Goal: Task Accomplishment & Management: Complete application form

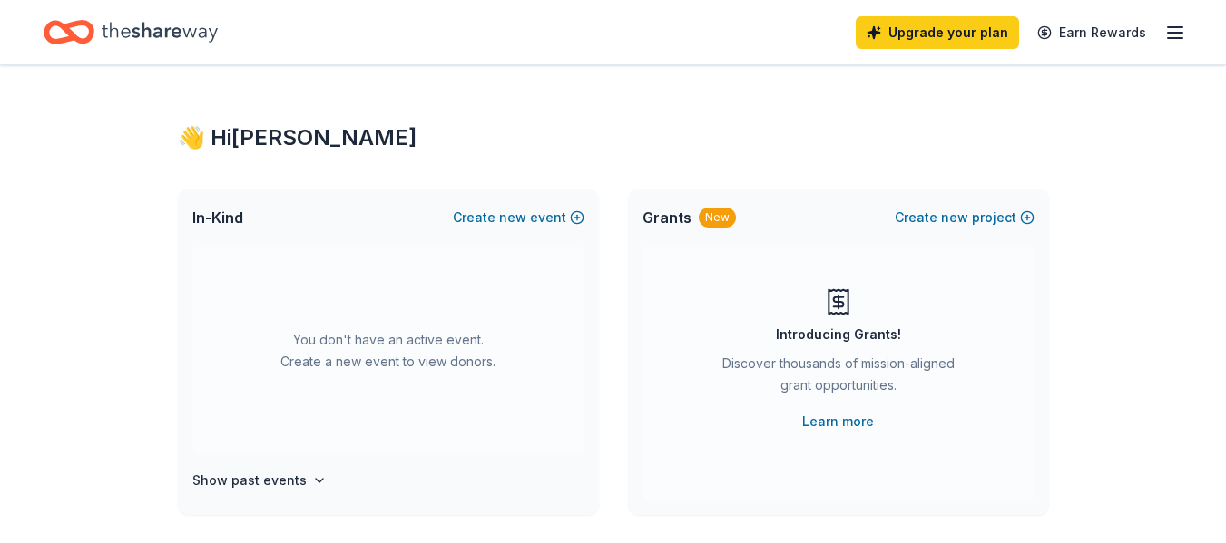
click at [1173, 34] on icon "button" at bounding box center [1175, 33] width 22 height 22
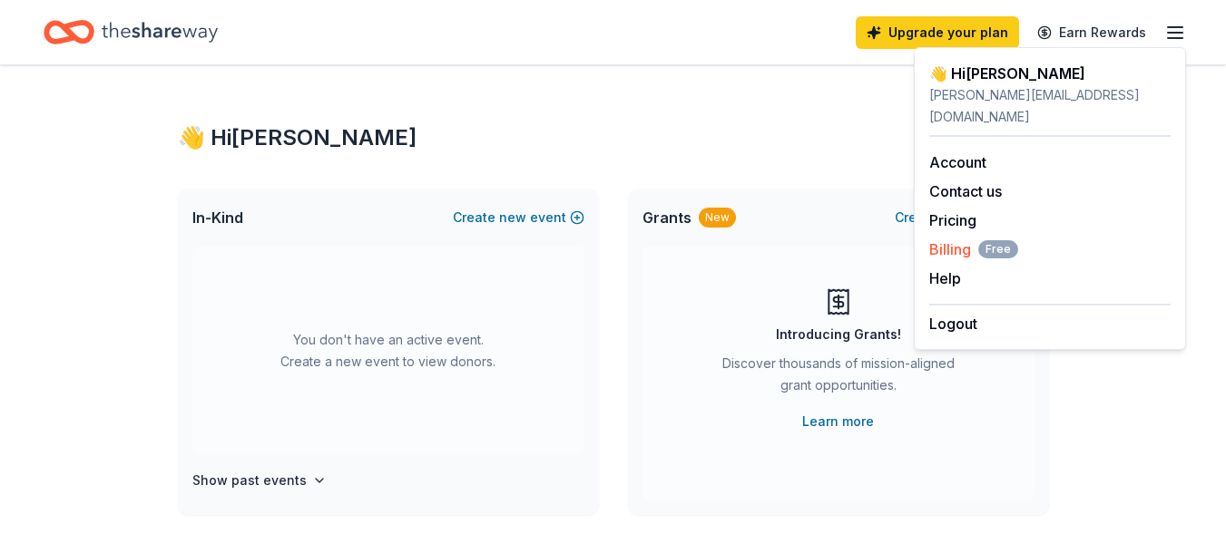
click at [958, 239] on span "Billing Free" at bounding box center [973, 250] width 89 height 22
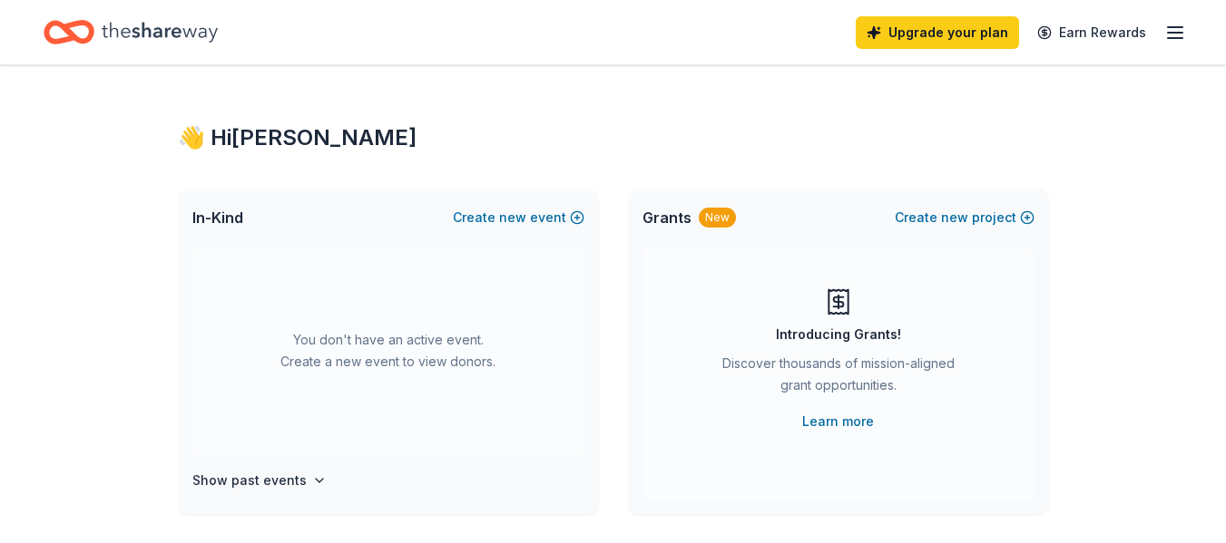
click at [1179, 33] on line "button" at bounding box center [1175, 33] width 15 height 0
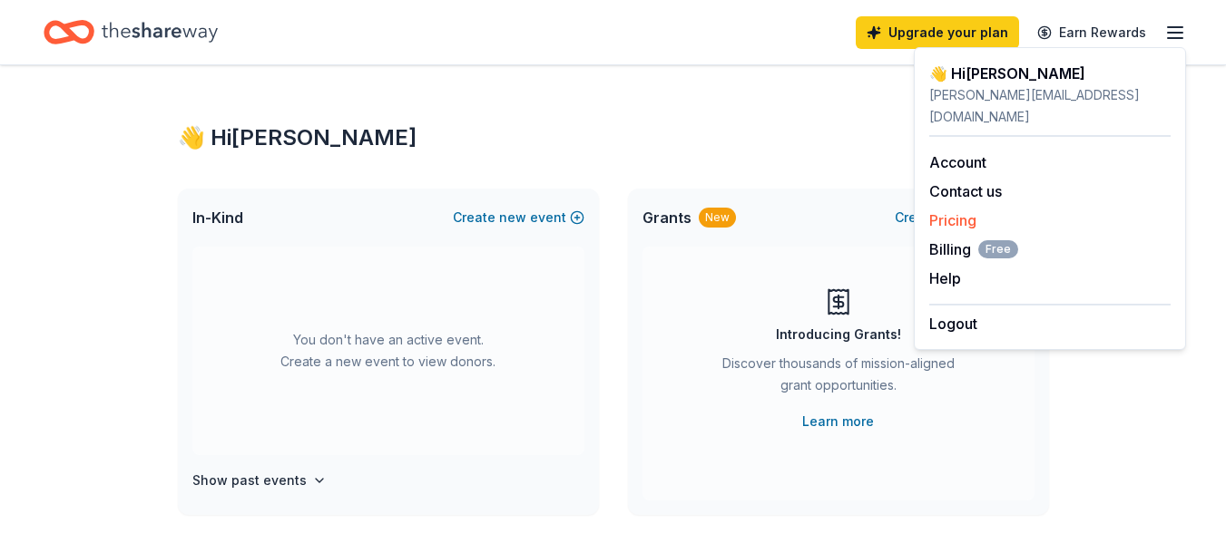
click at [959, 211] on link "Pricing" at bounding box center [952, 220] width 47 height 18
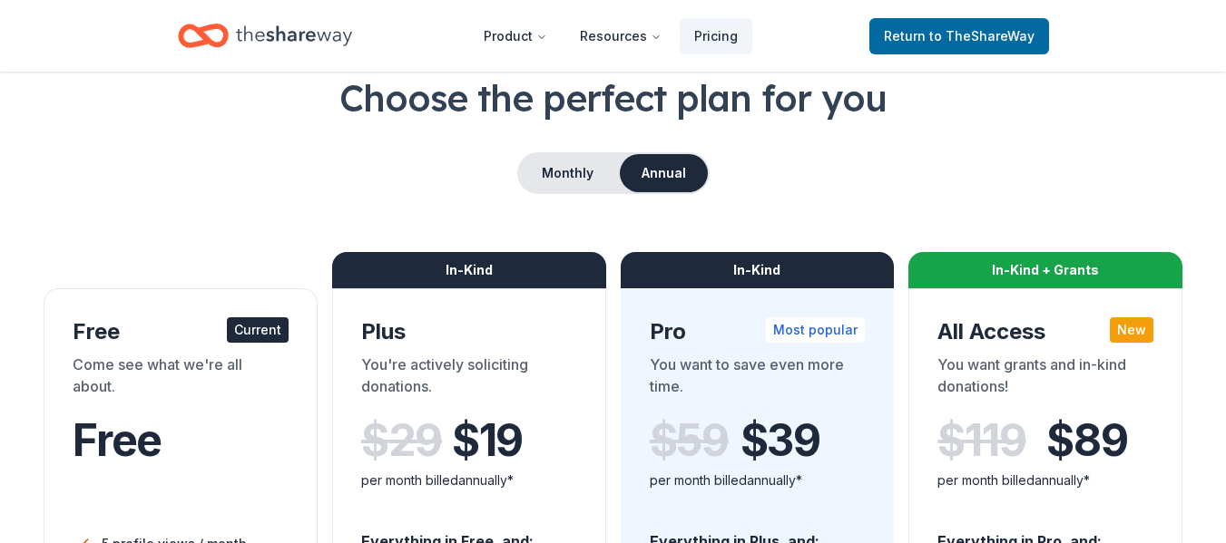
scroll to position [85, 0]
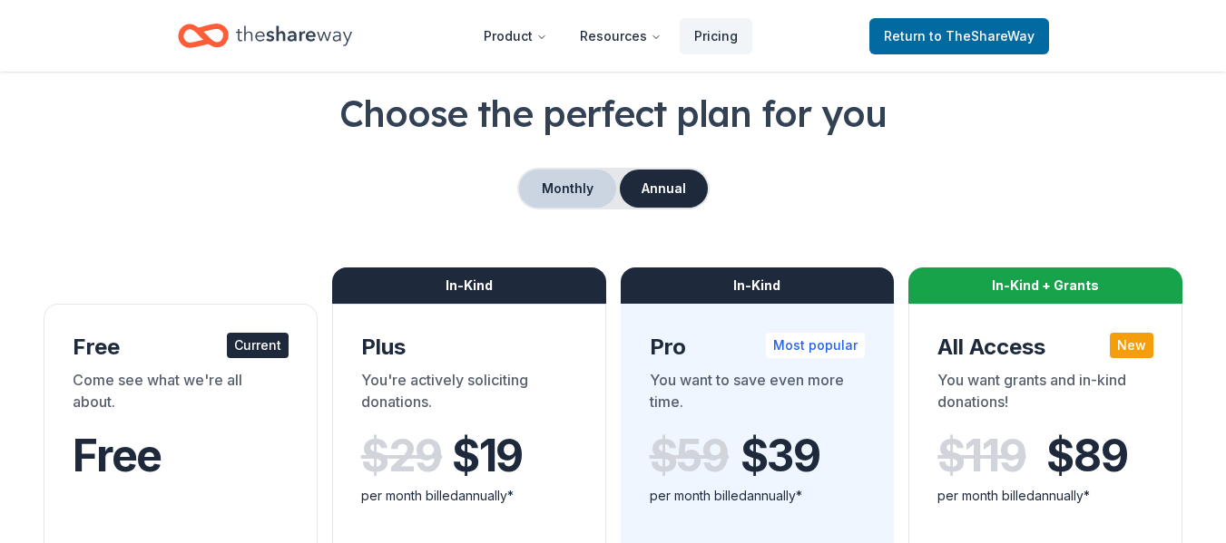
click at [544, 183] on button "Monthly" at bounding box center [567, 189] width 97 height 38
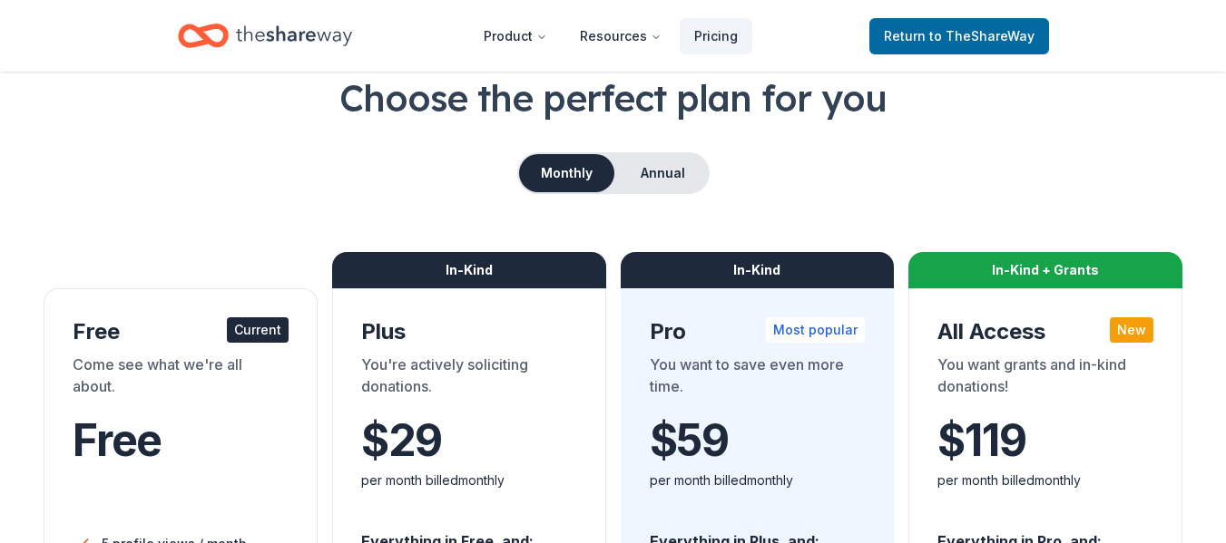
scroll to position [109, 0]
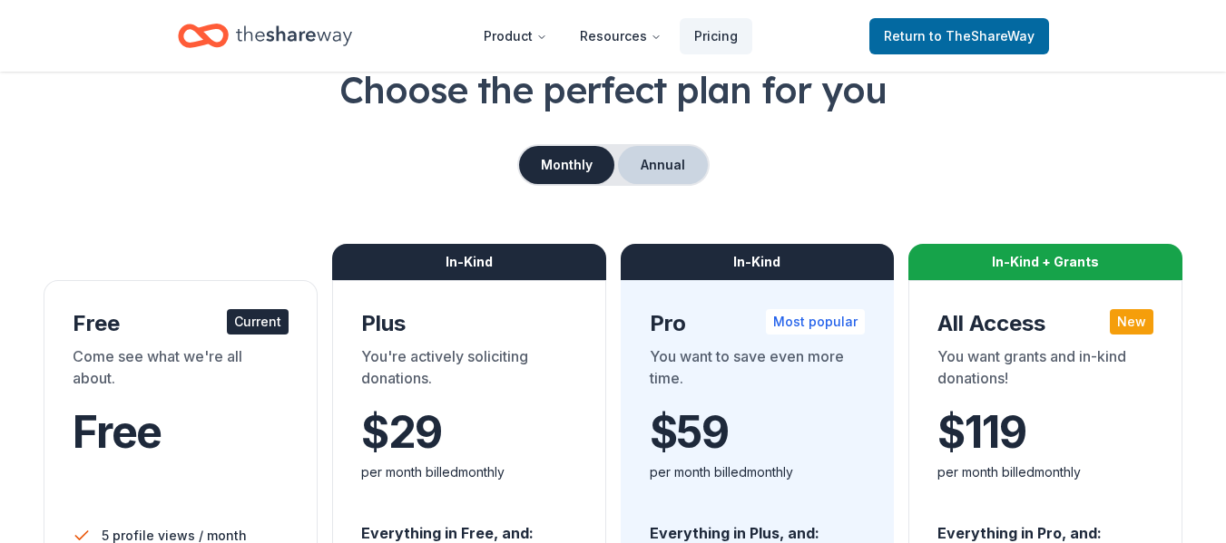
click at [663, 158] on button "Annual" at bounding box center [663, 165] width 90 height 38
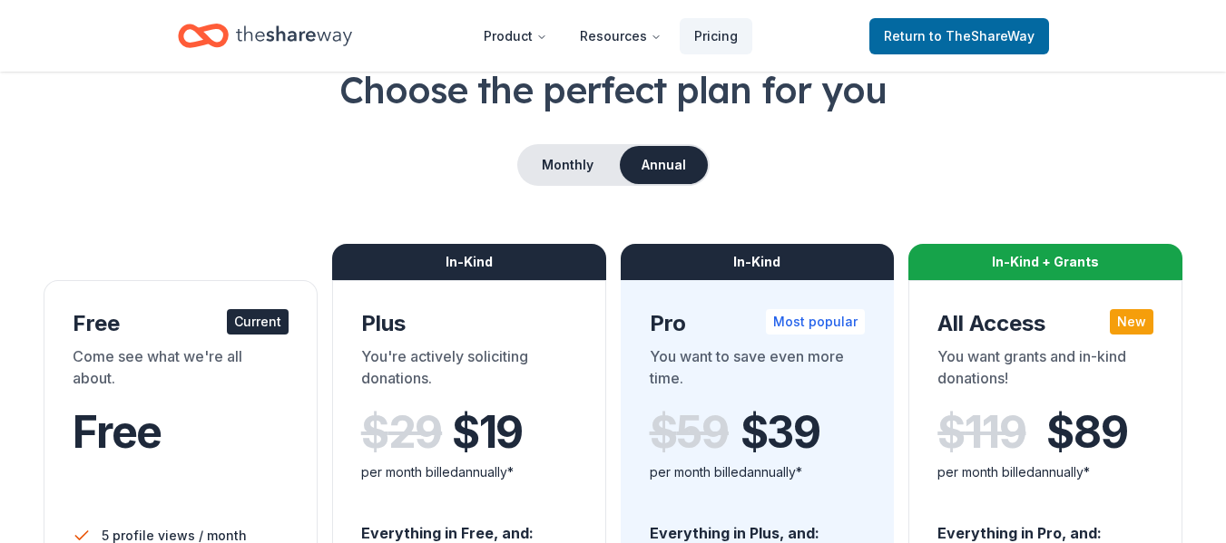
click at [249, 31] on icon "Home" at bounding box center [294, 35] width 116 height 37
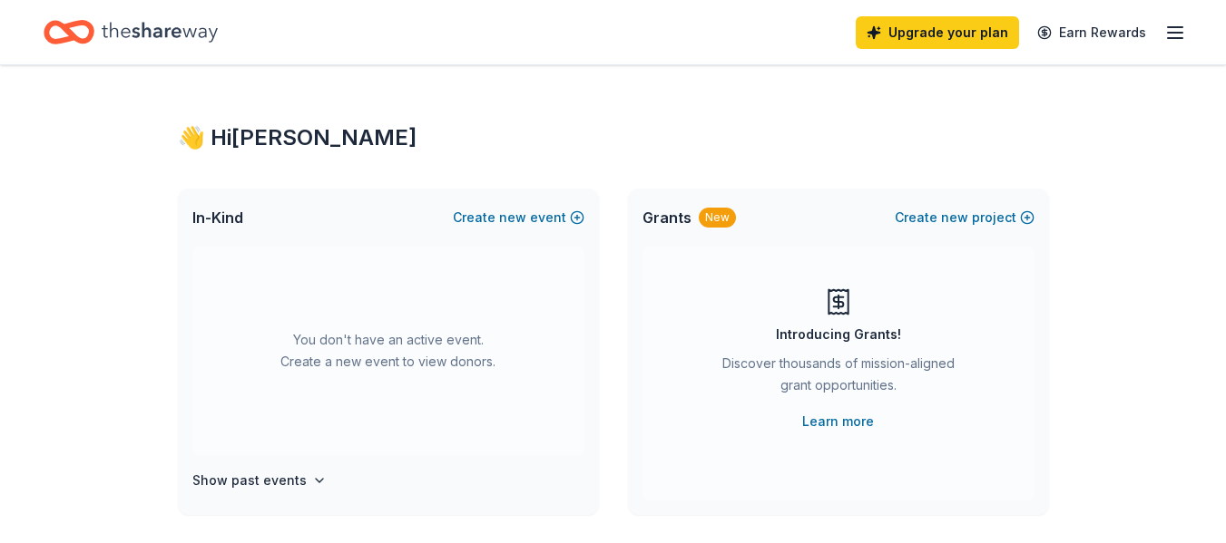
click at [1169, 36] on icon "button" at bounding box center [1175, 33] width 22 height 22
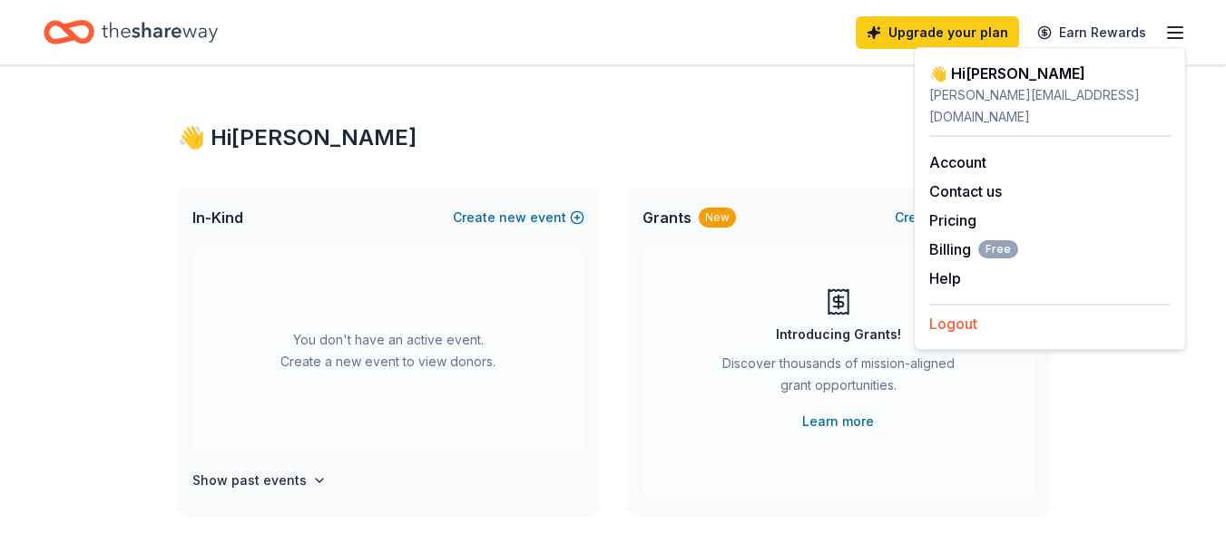
click at [949, 313] on button "Logout" at bounding box center [953, 324] width 48 height 22
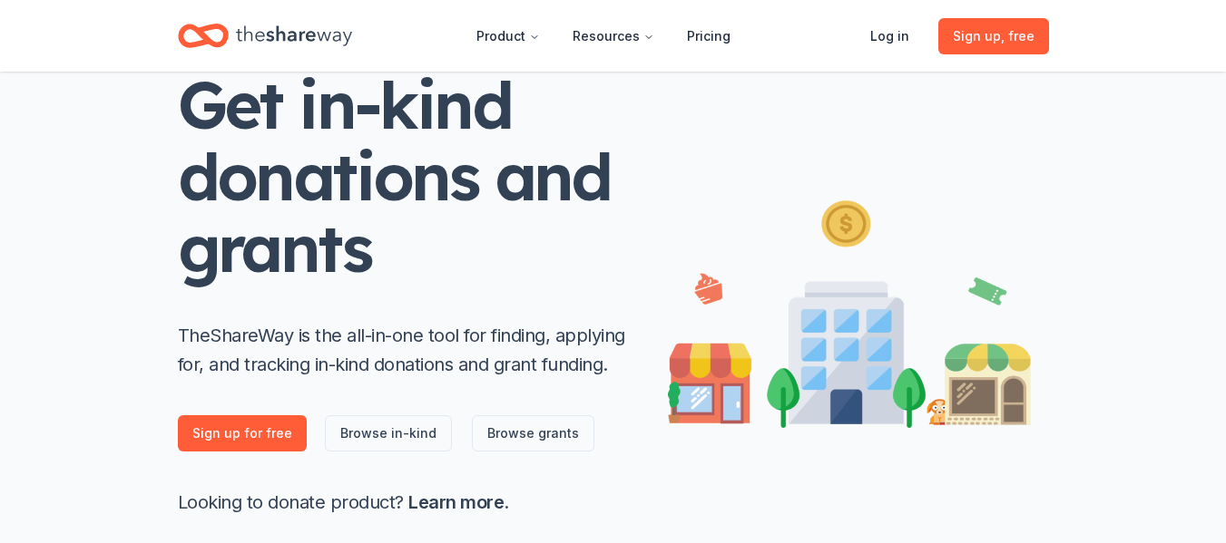
scroll to position [171, 0]
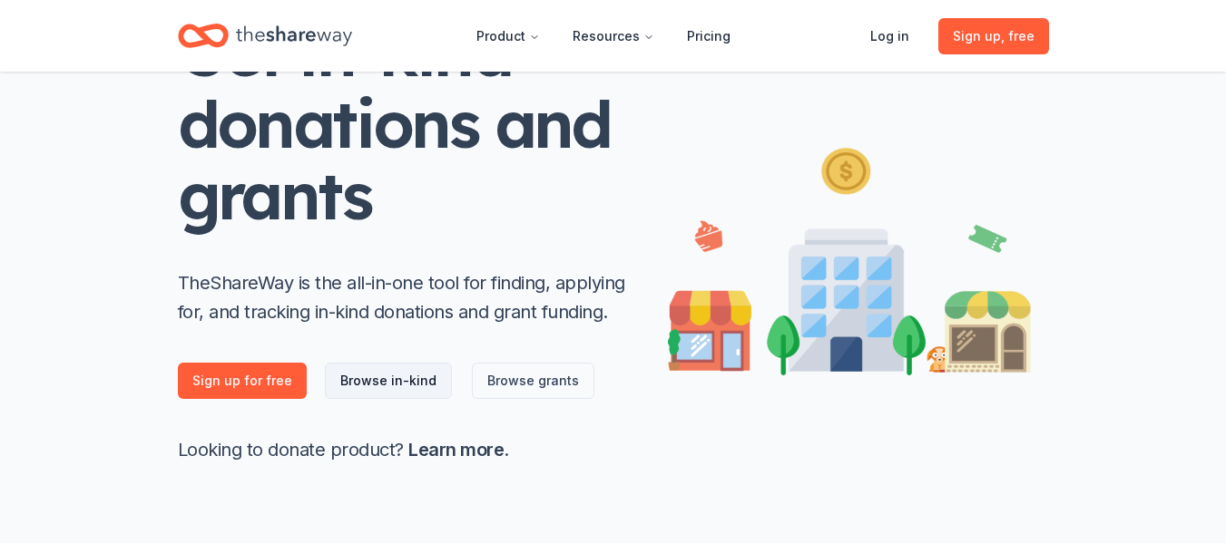
click at [389, 387] on link "Browse in-kind" at bounding box center [388, 381] width 127 height 36
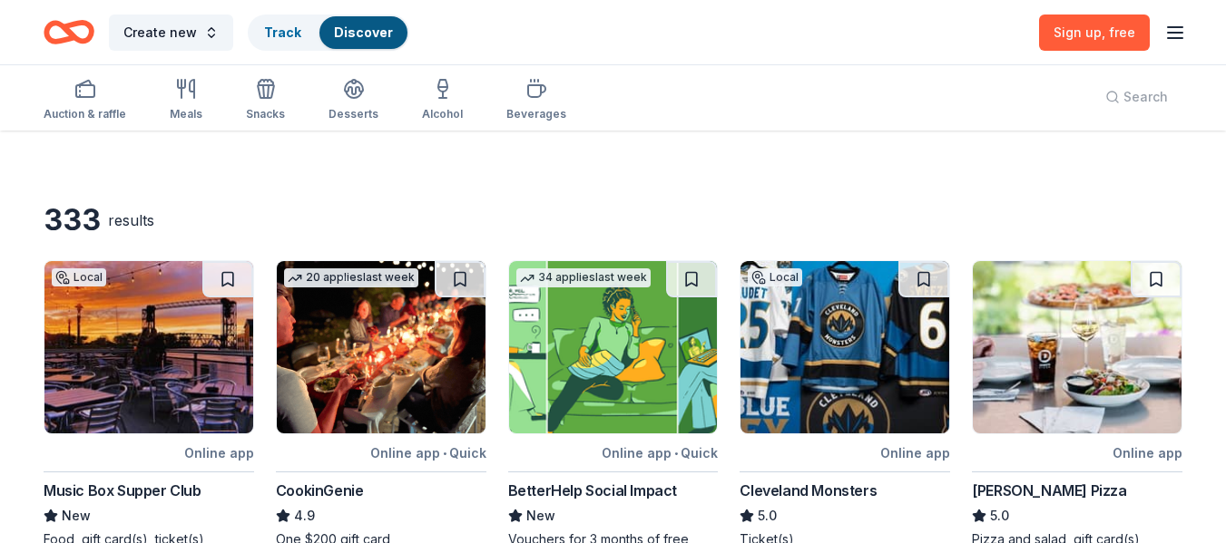
scroll to position [23, 0]
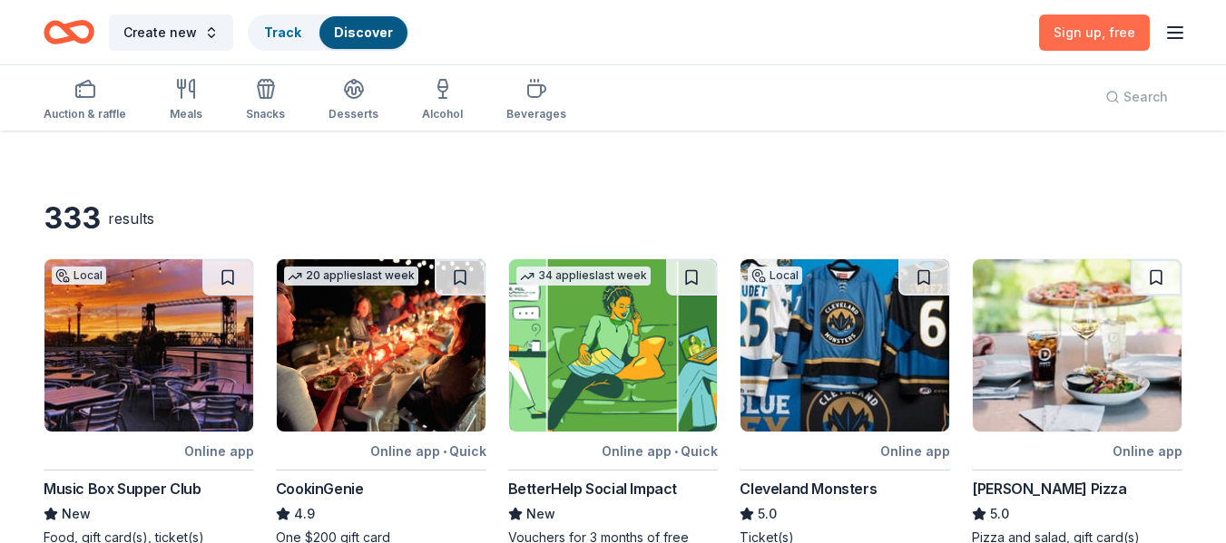
click at [1079, 31] on span "Sign up , free" at bounding box center [1094, 31] width 82 height 15
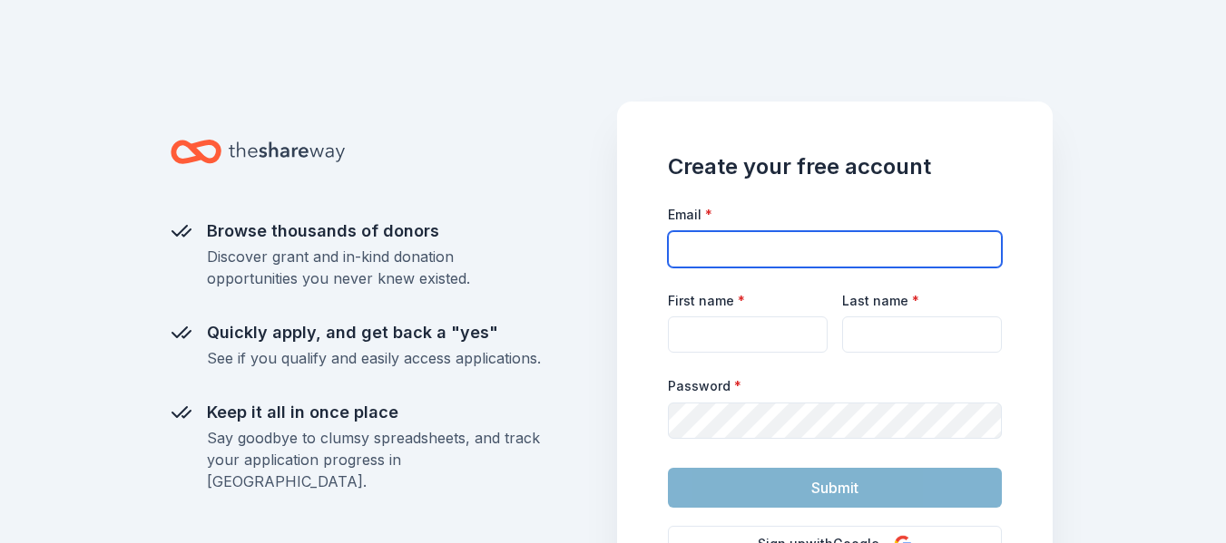
click at [692, 252] on input "Email *" at bounding box center [835, 249] width 334 height 36
click at [697, 253] on input "fatboo@gmail.com" at bounding box center [835, 249] width 334 height 36
type input "fattboo@gmail.com"
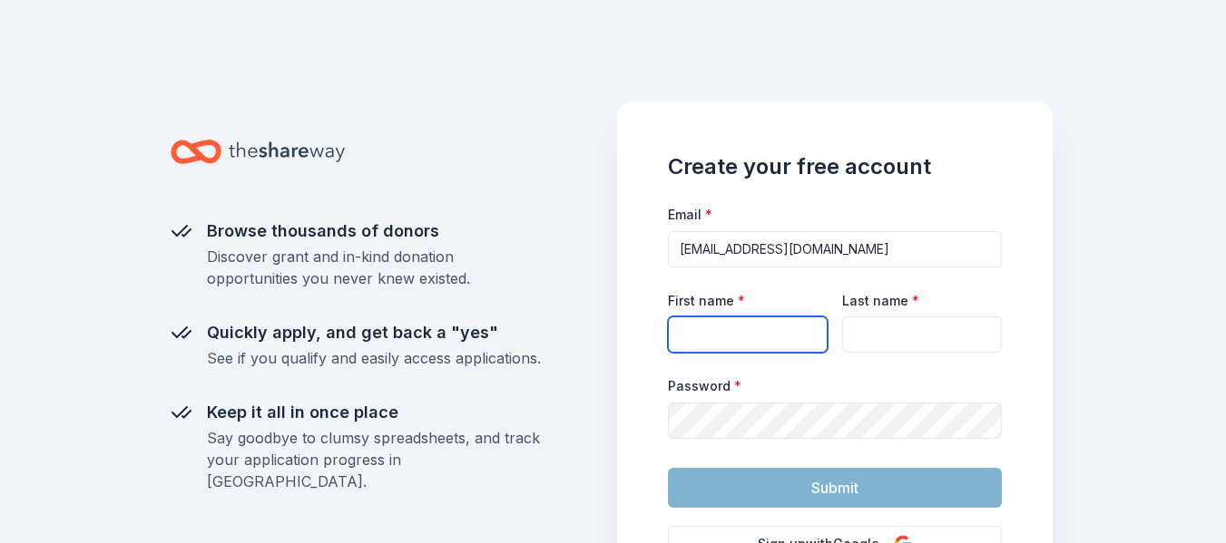
click at [697, 318] on input "First name *" at bounding box center [748, 335] width 160 height 36
type input "Ahmad"
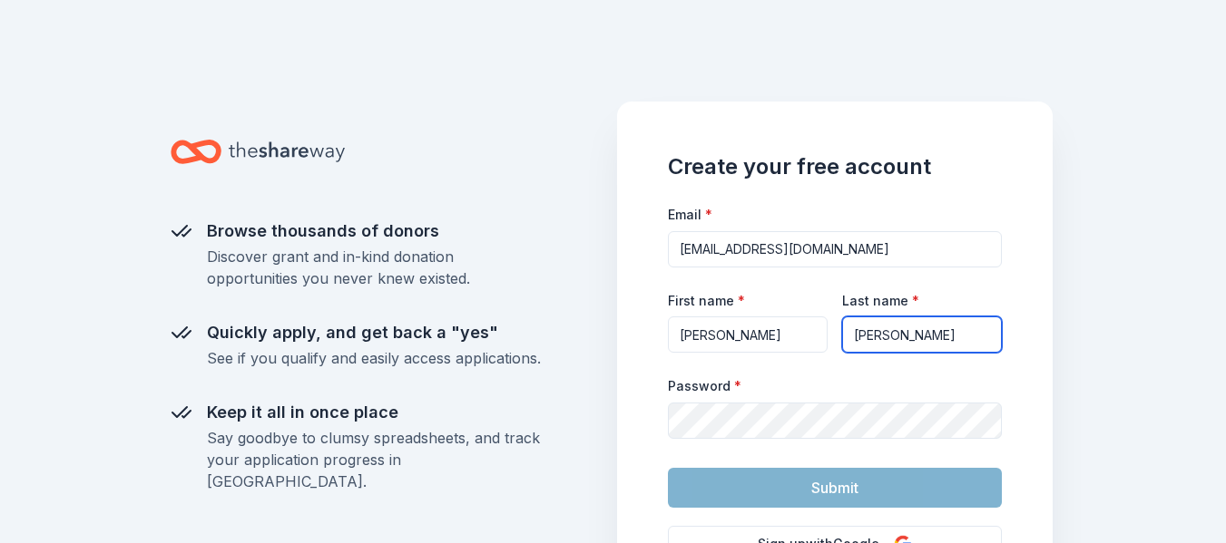
type input "Diggins"
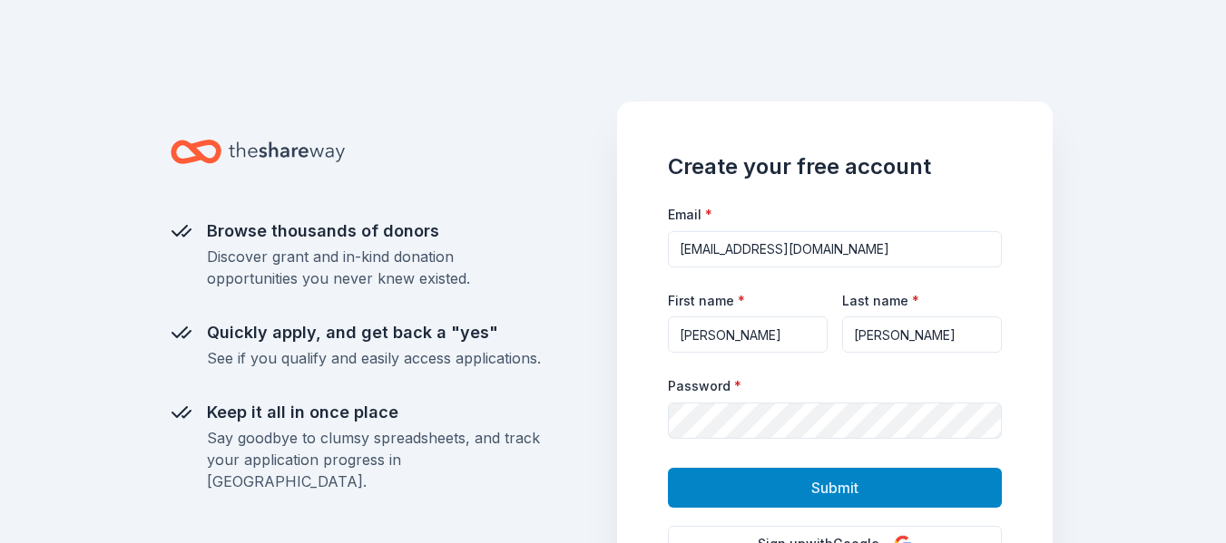
click at [868, 496] on button "Submit" at bounding box center [835, 488] width 334 height 40
